Goal: Transaction & Acquisition: Purchase product/service

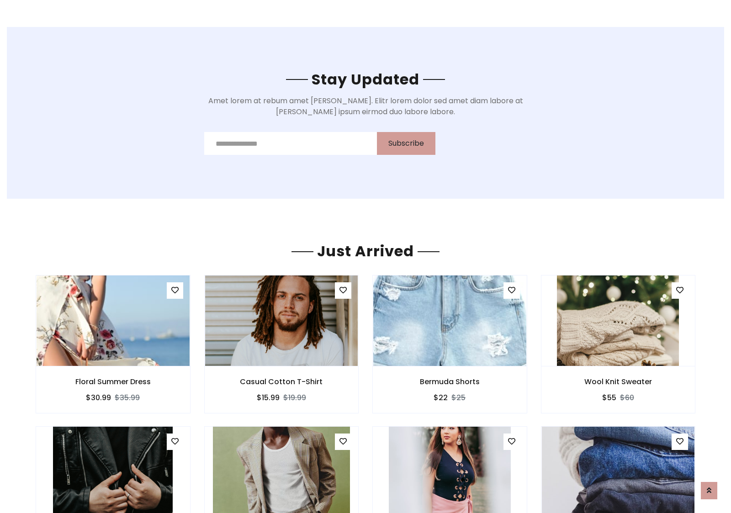
scroll to position [1071, 0]
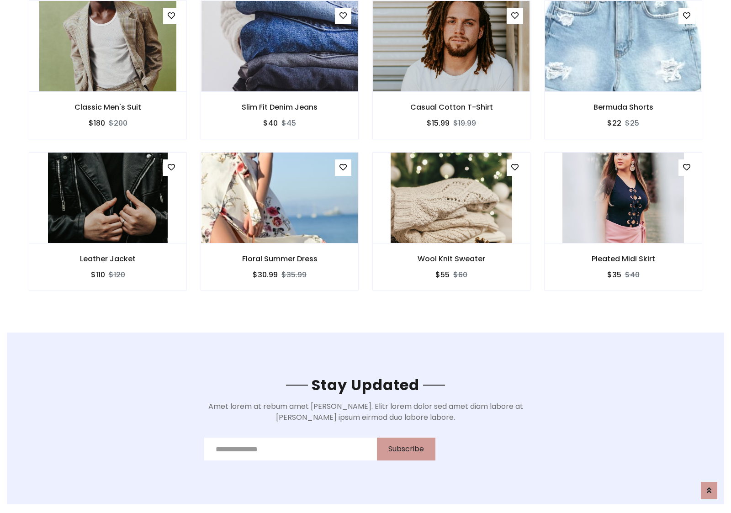
click at [366, 155] on div "Wool Knit Sweater $55 $60" at bounding box center [452, 227] width 172 height 151
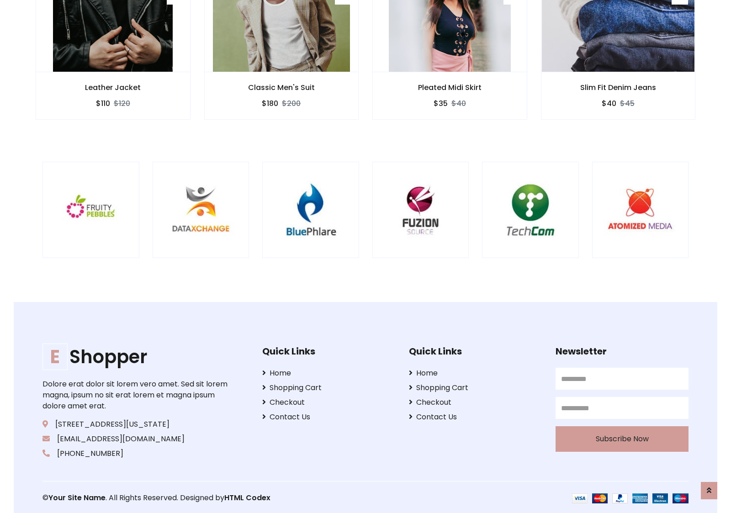
scroll to position [1740, 0]
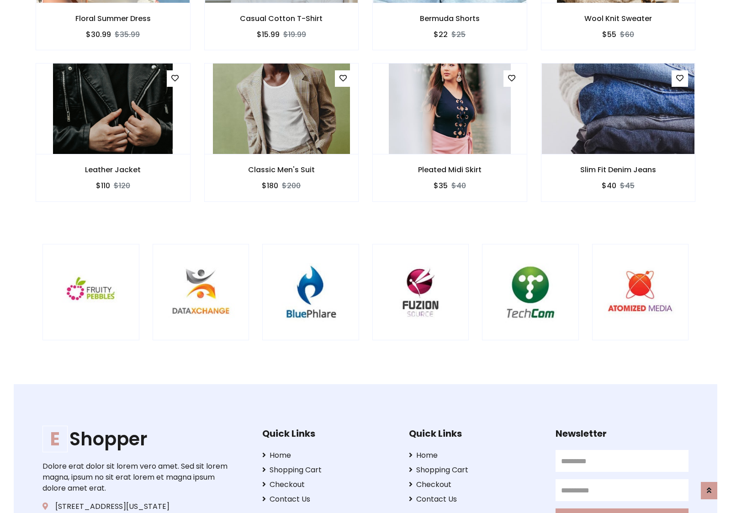
click at [366, 256] on div at bounding box center [482, 292] width 2198 height 97
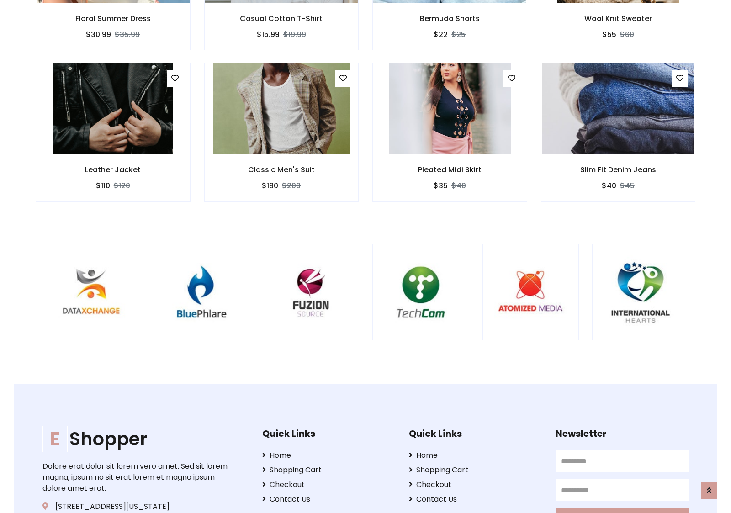
click at [366, 256] on div at bounding box center [372, 292] width 2198 height 97
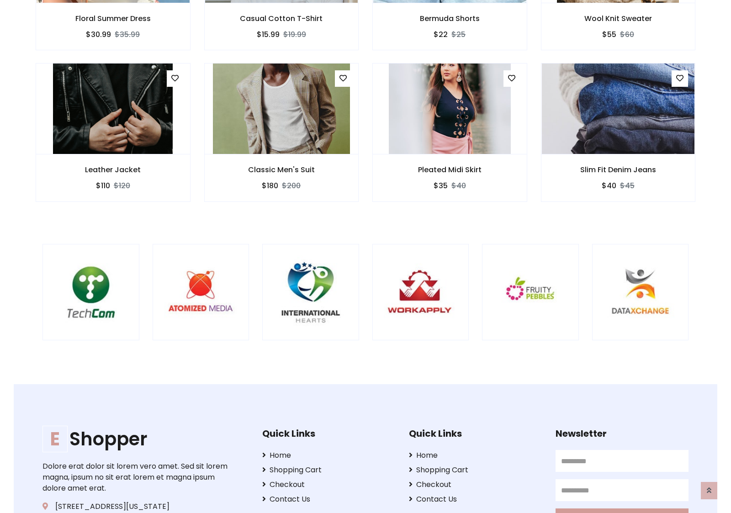
scroll to position [0, 0]
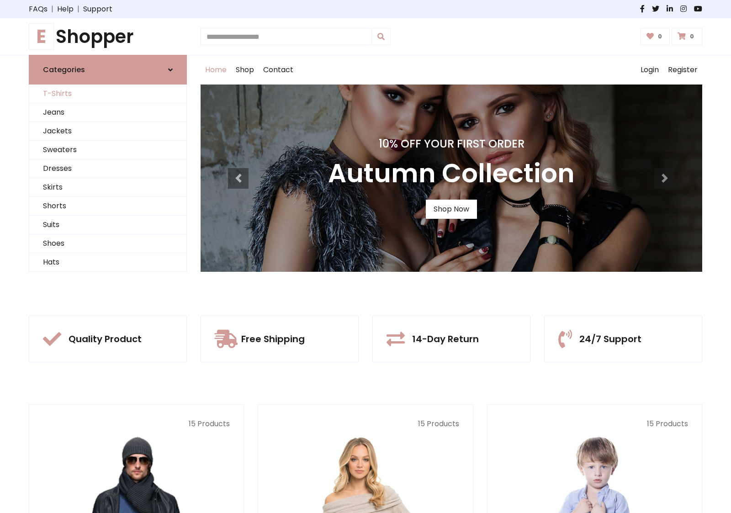
click at [108, 94] on link "T-Shirts" at bounding box center [107, 94] width 157 height 19
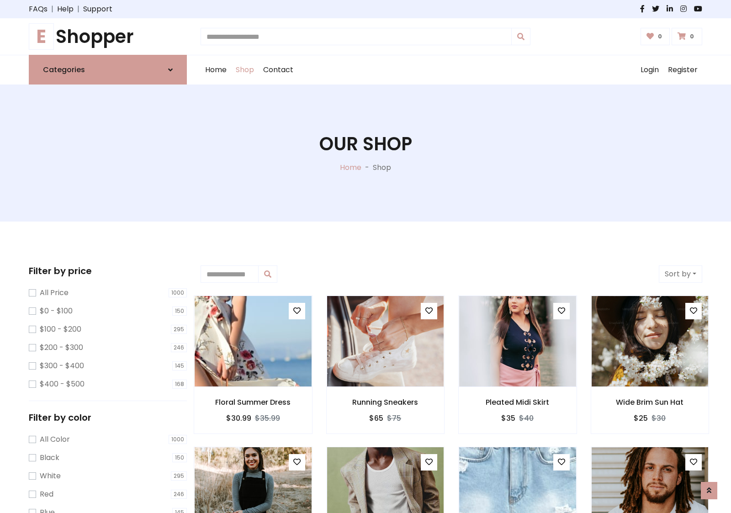
scroll to position [367, 0]
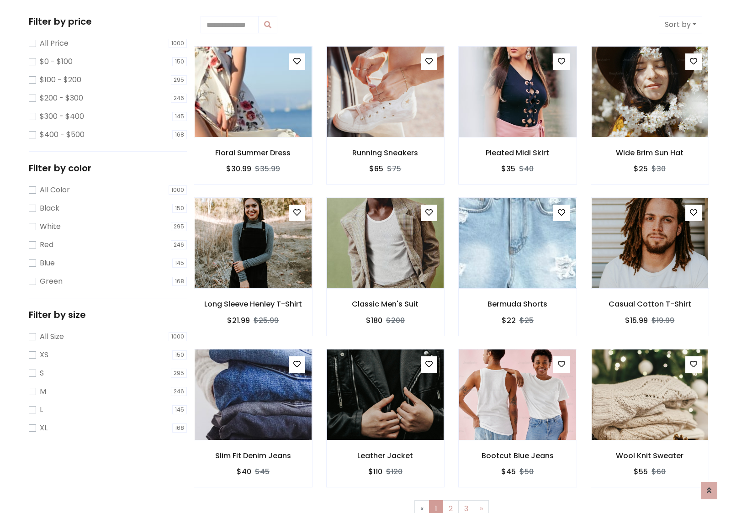
scroll to position [0, 0]
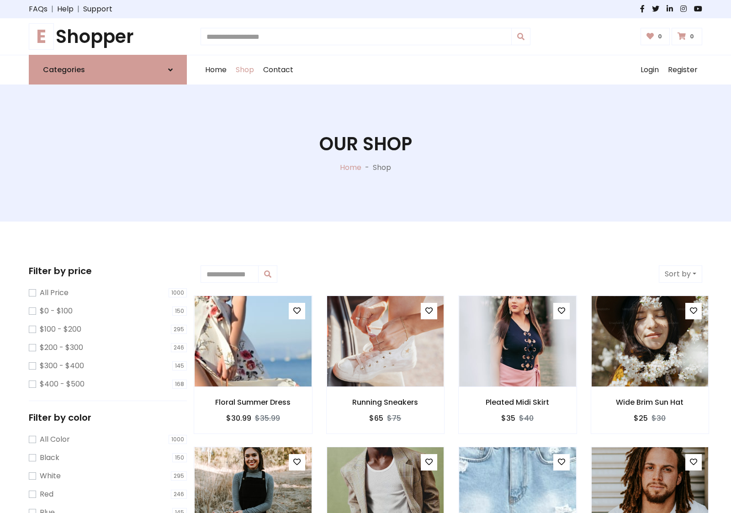
click at [108, 37] on h1 "E Shopper" at bounding box center [108, 37] width 158 height 22
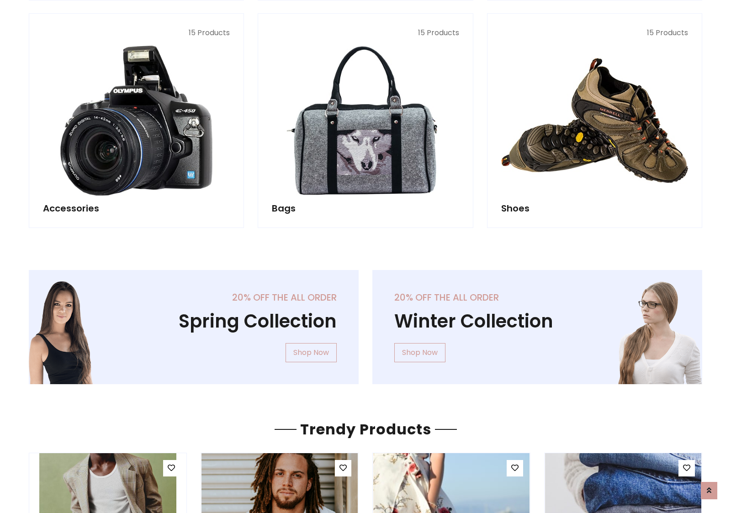
scroll to position [888, 0]
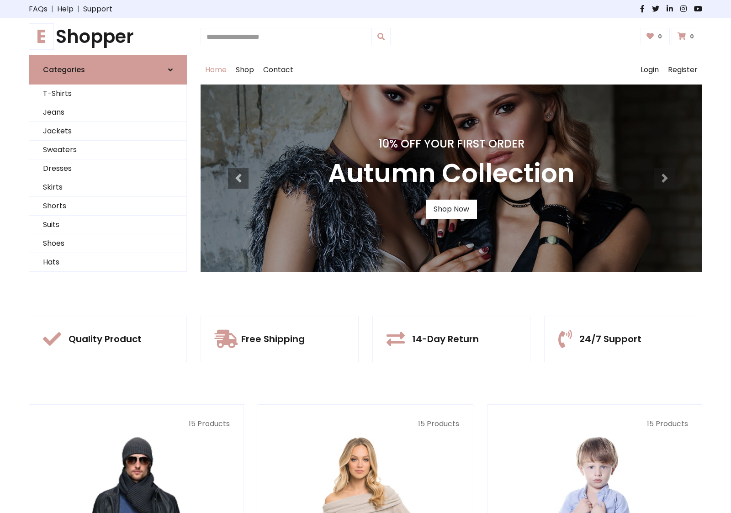
scroll to position [300, 0]
